Goal: Navigation & Orientation: Find specific page/section

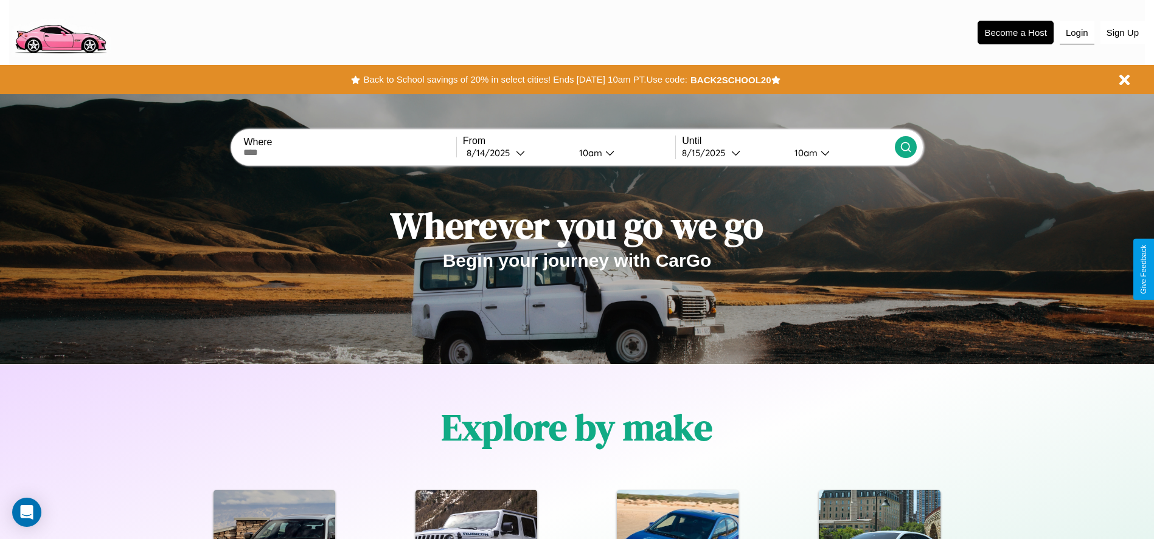
click at [1076, 32] on button "Login" at bounding box center [1076, 32] width 35 height 23
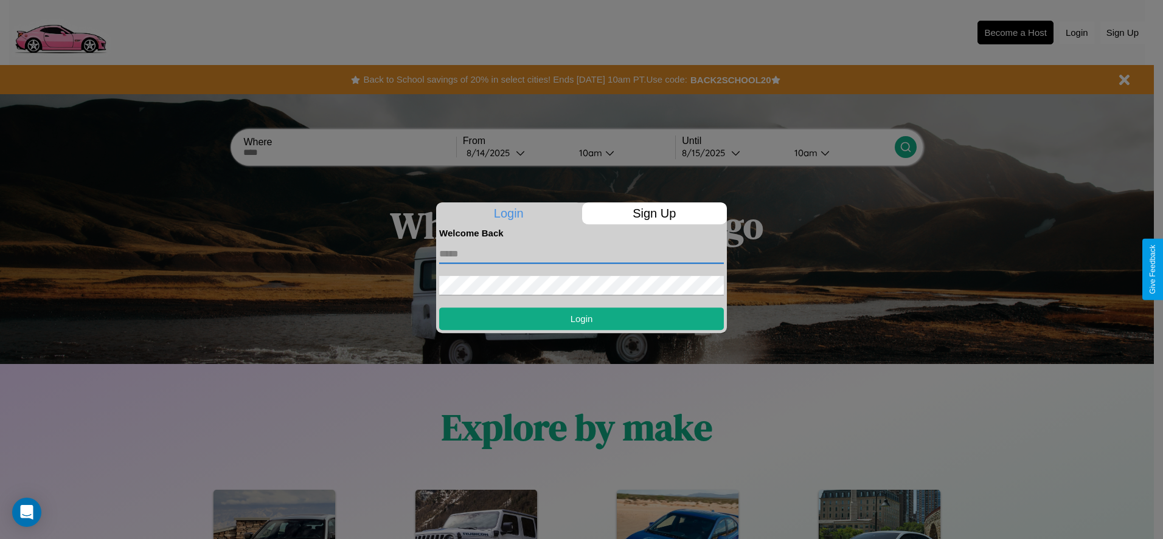
click at [581, 254] on input "text" at bounding box center [581, 253] width 285 height 19
type input "**********"
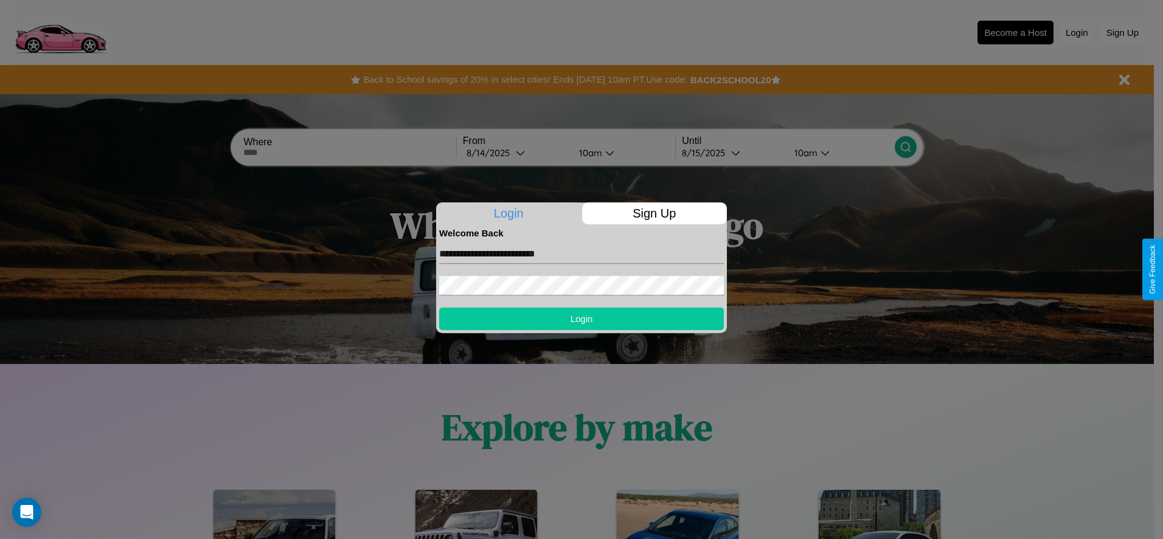
click at [581, 319] on button "Login" at bounding box center [581, 319] width 285 height 23
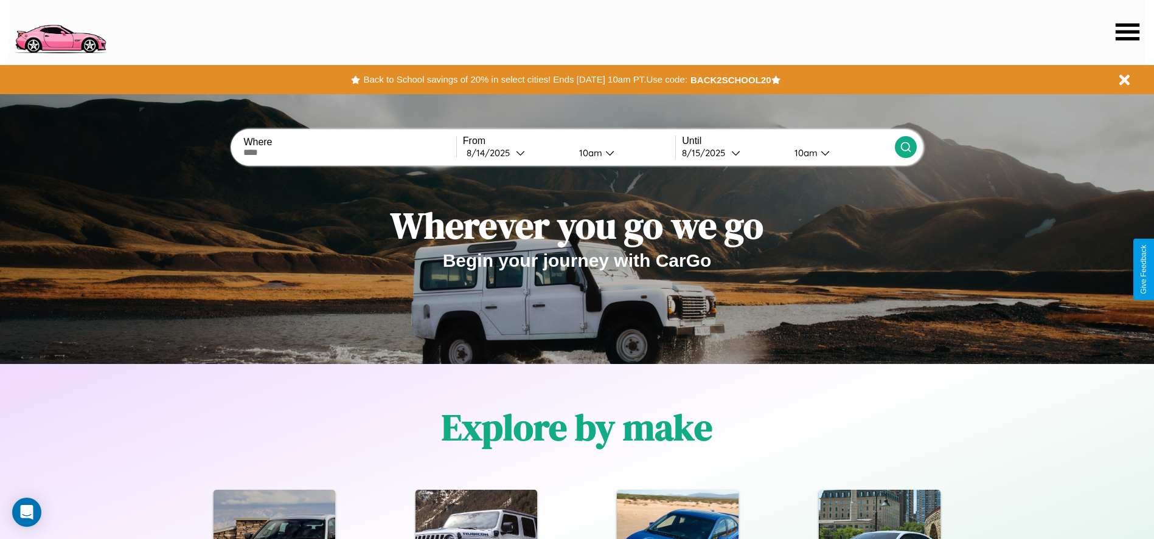
click at [1127, 32] on icon at bounding box center [1127, 31] width 24 height 17
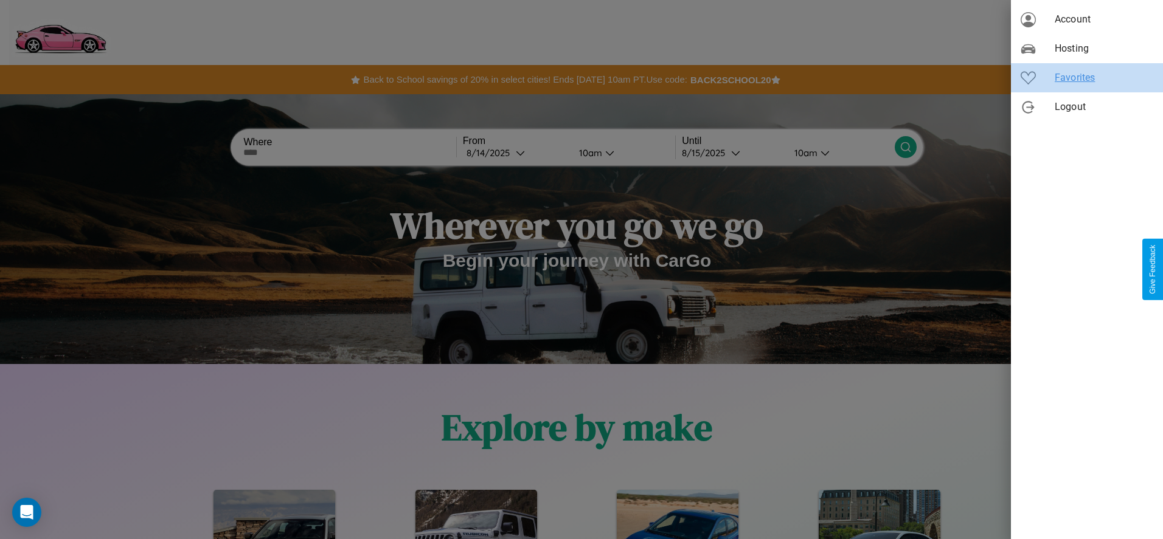
click at [1087, 78] on span "Favorites" at bounding box center [1104, 78] width 99 height 15
